Goal: Check status

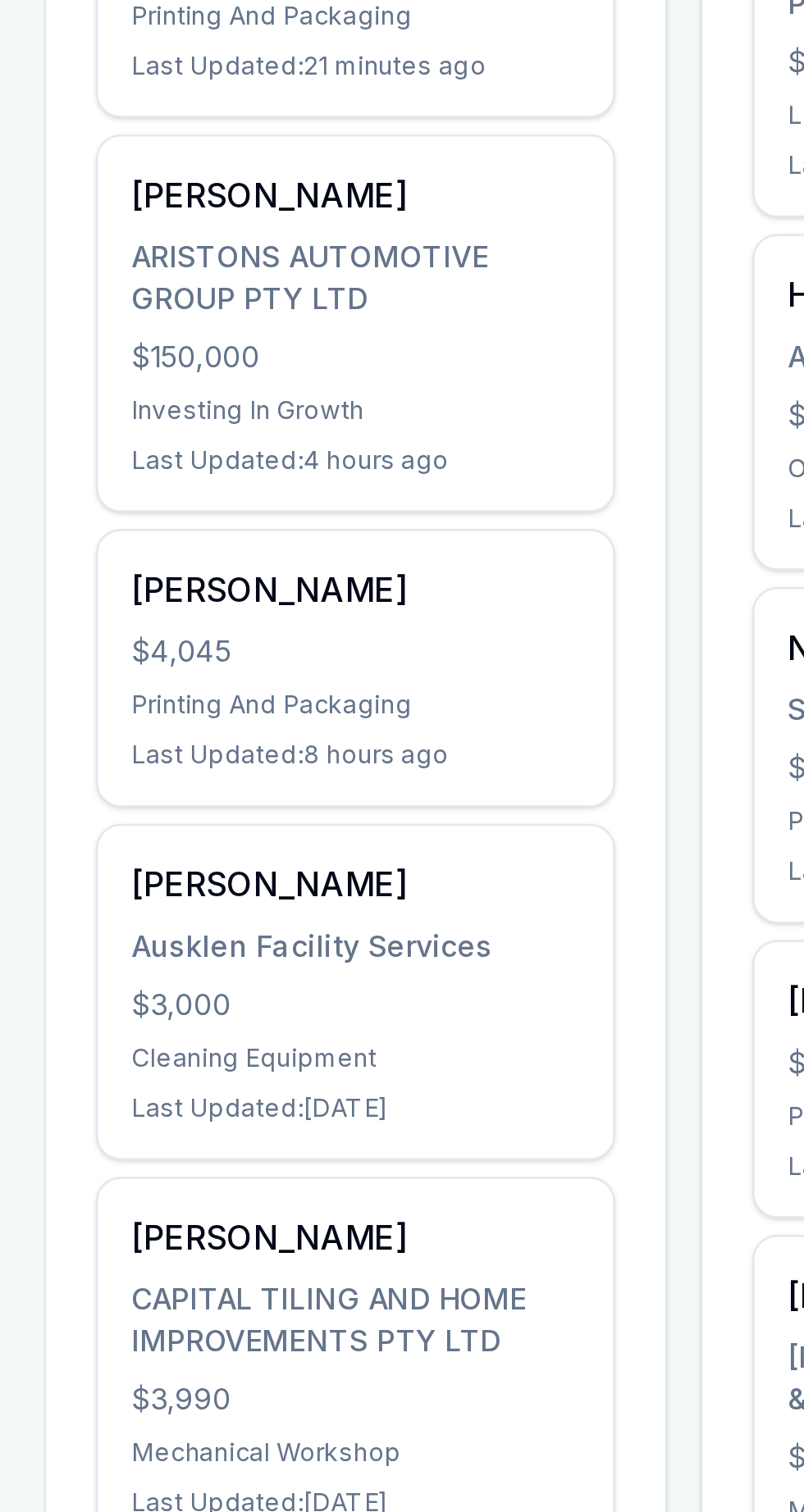
scroll to position [27, 0]
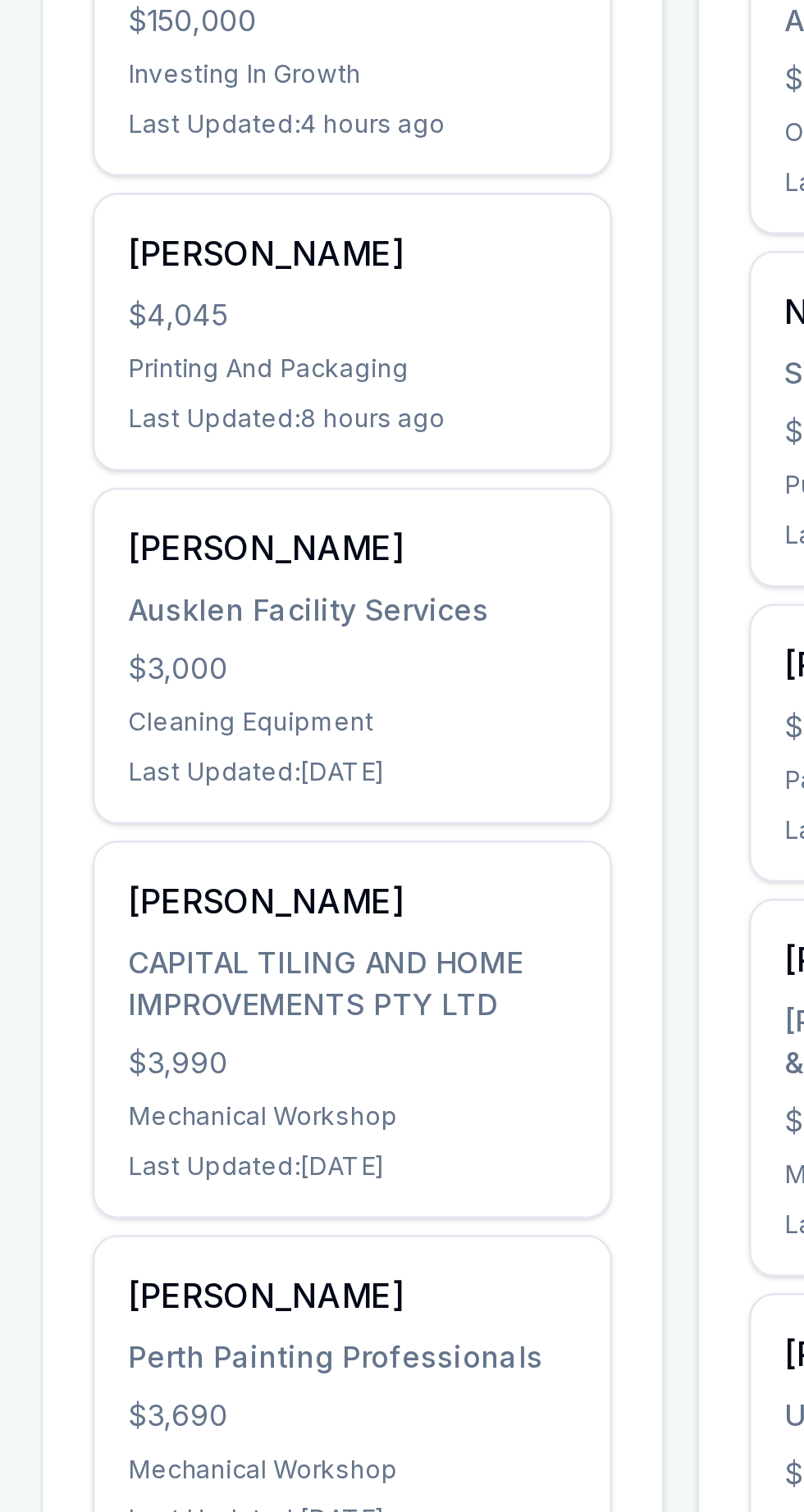
click at [115, 894] on div "[PERSON_NAME]" at bounding box center [188, 892] width 177 height 20
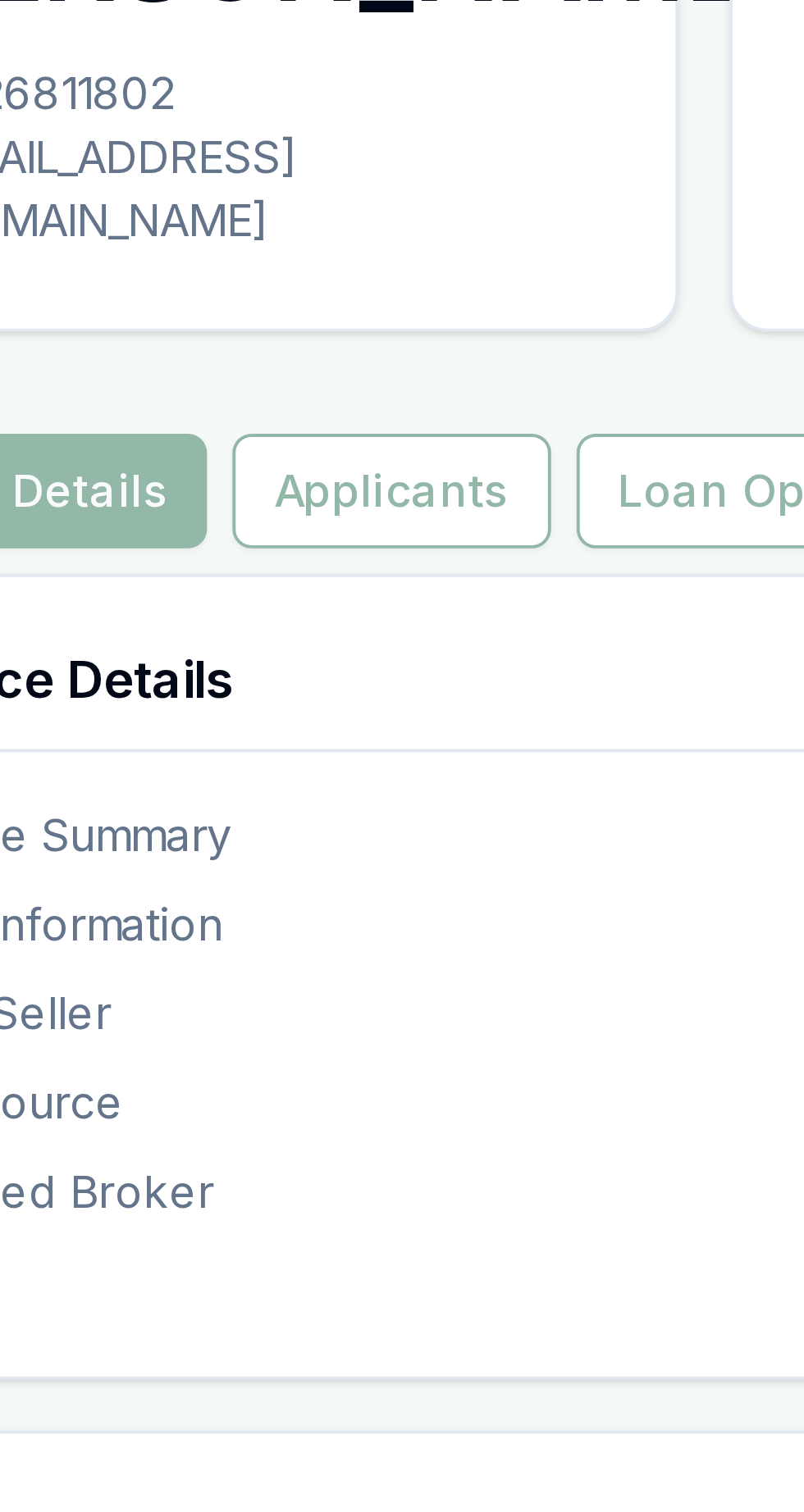
click at [214, 248] on button "Applicants" at bounding box center [223, 247] width 82 height 29
